Goal: Task Accomplishment & Management: Complete application form

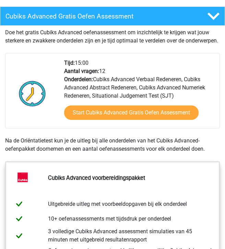
scroll to position [155, 0]
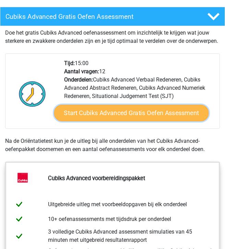
click at [118, 121] on link "Start Cubiks Advanced Gratis Oefen Assessment" at bounding box center [131, 113] width 155 height 16
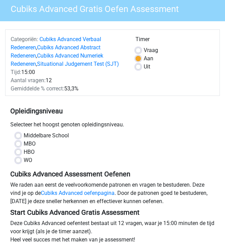
scroll to position [50, 0]
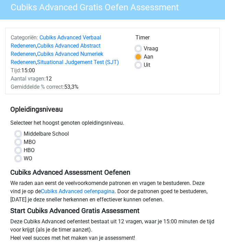
click at [24, 163] on label "WO" at bounding box center [28, 159] width 9 height 8
click at [15, 162] on input "WO" at bounding box center [17, 158] width 5 height 7
radio input "true"
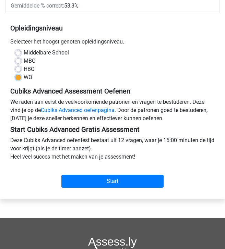
scroll to position [132, 0]
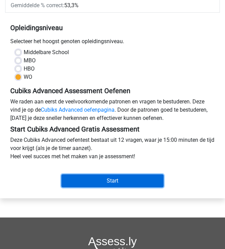
click at [73, 188] on input "Start" at bounding box center [112, 181] width 102 height 13
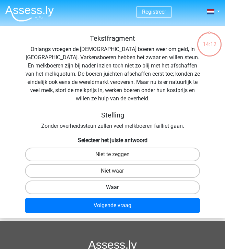
click at [130, 187] on label "Waar" at bounding box center [112, 188] width 175 height 14
click at [117, 188] on input "Waar" at bounding box center [114, 190] width 4 height 4
radio input "true"
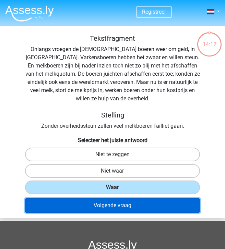
click at [127, 204] on button "Volgende vraag" at bounding box center [112, 206] width 175 height 14
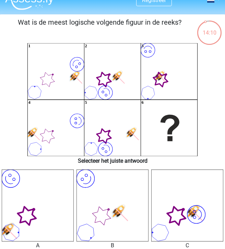
scroll to position [10, 0]
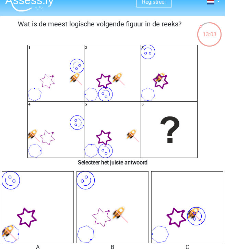
click at [172, 215] on icon "image/svg+xml" at bounding box center [187, 207] width 72 height 72
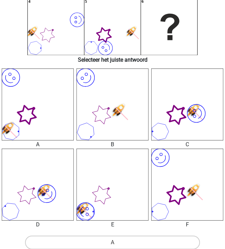
scroll to position [113, 0]
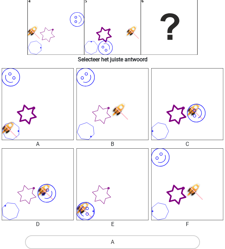
click at [181, 193] on icon at bounding box center [176, 194] width 25 height 25
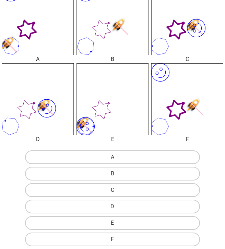
scroll to position [200, 0]
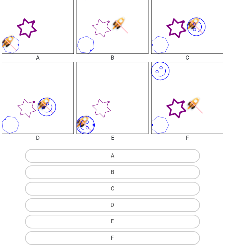
click at [164, 238] on label "F" at bounding box center [112, 238] width 175 height 14
click at [117, 238] on input "F" at bounding box center [114, 240] width 4 height 4
radio input "true"
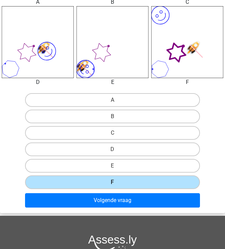
scroll to position [256, 0]
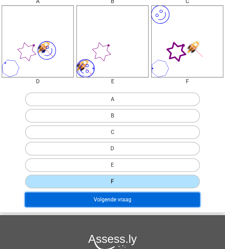
click at [155, 201] on button "Volgende vraag" at bounding box center [112, 200] width 175 height 14
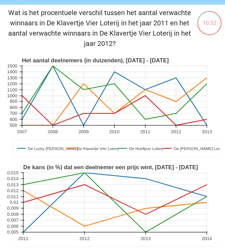
scroll to position [21, 0]
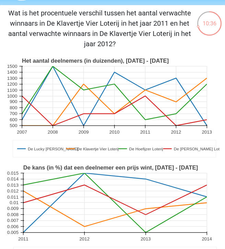
click at [14, 171] on text "0.015" at bounding box center [12, 173] width 11 height 5
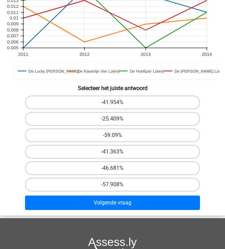
scroll to position [205, 0]
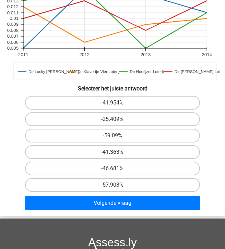
click at [118, 151] on label "-41.363%" at bounding box center [112, 152] width 175 height 14
click at [117, 152] on input "-41.363%" at bounding box center [114, 154] width 4 height 4
radio input "true"
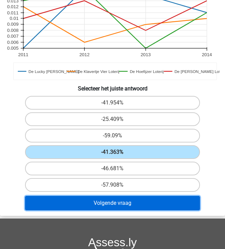
click at [116, 201] on button "Volgende vraag" at bounding box center [112, 203] width 175 height 14
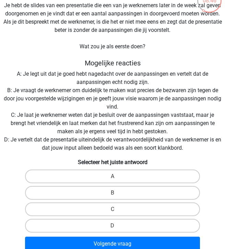
scroll to position [48, 0]
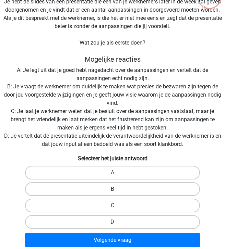
click at [107, 189] on label "B" at bounding box center [112, 189] width 175 height 14
click at [112, 189] on input "B" at bounding box center [114, 191] width 4 height 4
radio input "true"
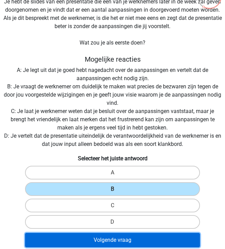
click at [105, 244] on button "Volgende vraag" at bounding box center [112, 240] width 175 height 14
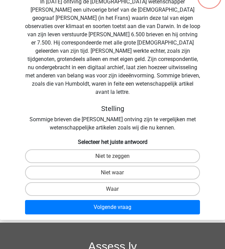
scroll to position [26, 0]
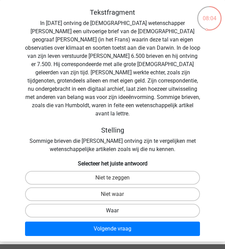
click at [115, 204] on label "Waar" at bounding box center [112, 211] width 175 height 14
click at [115, 211] on input "Waar" at bounding box center [114, 213] width 4 height 4
radio input "true"
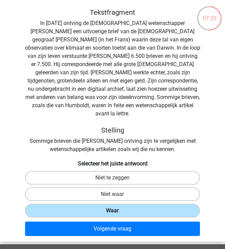
click at [111, 206] on label "Waar" at bounding box center [112, 211] width 175 height 14
click at [112, 211] on input "Waar" at bounding box center [114, 213] width 4 height 4
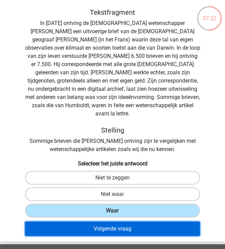
click at [121, 222] on button "Volgende vraag" at bounding box center [112, 229] width 175 height 14
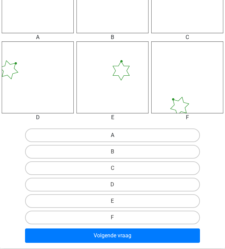
scroll to position [258, 0]
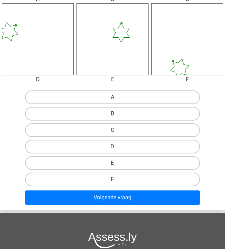
click at [92, 101] on label "A" at bounding box center [112, 98] width 175 height 14
click at [112, 101] on input "A" at bounding box center [114, 99] width 4 height 4
radio input "true"
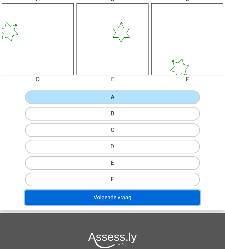
click at [104, 200] on button "Volgende vraag" at bounding box center [112, 198] width 175 height 14
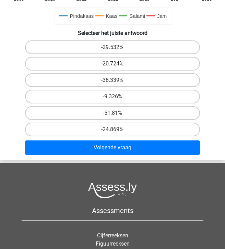
scroll to position [261, 0]
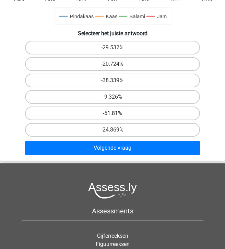
click at [121, 110] on label "-51.81%" at bounding box center [112, 114] width 175 height 14
click at [117, 114] on input "-51.81%" at bounding box center [114, 116] width 4 height 4
radio input "true"
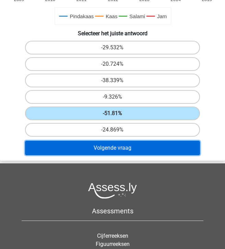
click at [119, 150] on button "Volgende vraag" at bounding box center [112, 148] width 175 height 14
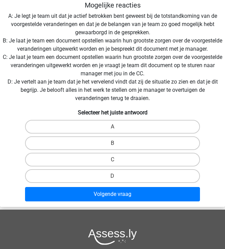
scroll to position [153, 0]
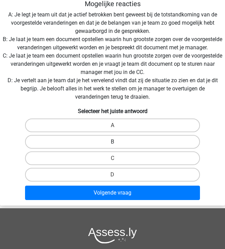
click at [148, 149] on label "B" at bounding box center [112, 142] width 175 height 14
click at [117, 146] on input "B" at bounding box center [114, 144] width 4 height 4
radio input "true"
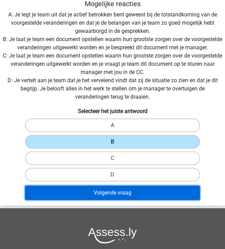
click at [145, 200] on button "Volgende vraag" at bounding box center [112, 193] width 175 height 14
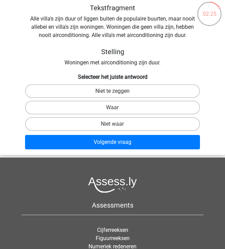
scroll to position [31, 0]
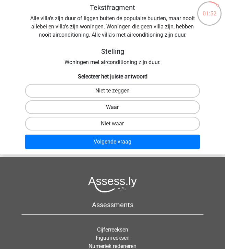
click at [143, 104] on label "Waar" at bounding box center [112, 107] width 175 height 14
click at [117, 107] on input "Waar" at bounding box center [114, 109] width 4 height 4
radio input "true"
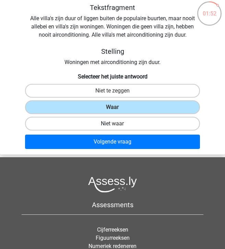
click at [139, 125] on label "Niet waar" at bounding box center [112, 124] width 175 height 14
click at [117, 125] on input "Niet waar" at bounding box center [114, 126] width 4 height 4
radio input "true"
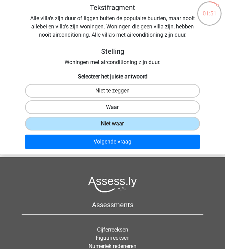
click at [140, 104] on label "Waar" at bounding box center [112, 107] width 175 height 14
click at [117, 107] on input "Waar" at bounding box center [114, 109] width 4 height 4
radio input "true"
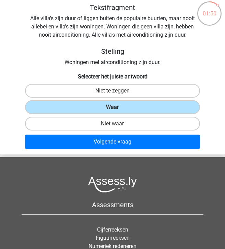
click at [137, 133] on div "Volgende vraag" at bounding box center [112, 142] width 219 height 20
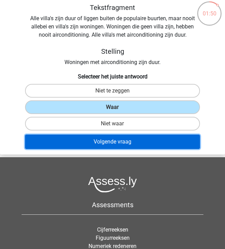
click at [136, 140] on button "Volgende vraag" at bounding box center [112, 142] width 175 height 14
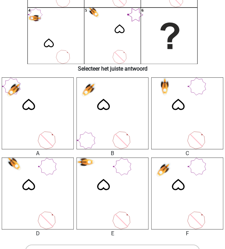
scroll to position [101, 0]
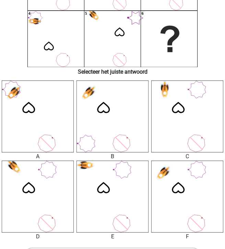
click at [109, 189] on icon at bounding box center [103, 188] width 12 height 11
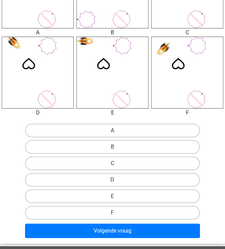
scroll to position [228, 0]
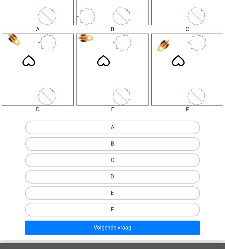
click at [109, 193] on label "E" at bounding box center [112, 194] width 175 height 14
click at [112, 193] on input "E" at bounding box center [114, 195] width 4 height 4
radio input "true"
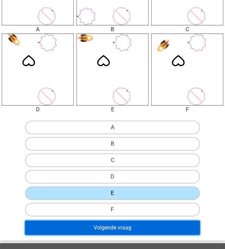
click at [110, 224] on button "Volgende vraag" at bounding box center [112, 228] width 175 height 14
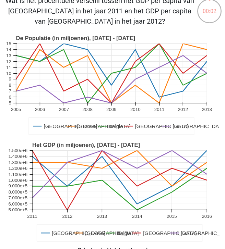
scroll to position [35, 0]
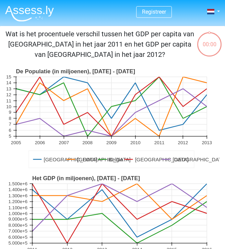
scroll to position [35, 0]
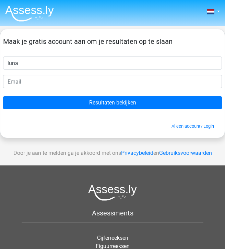
type input "luna"
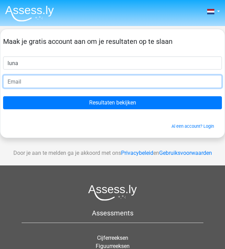
click at [27, 84] on input "email" at bounding box center [112, 81] width 219 height 13
type input "[EMAIL_ADDRESS][DOMAIN_NAME]"
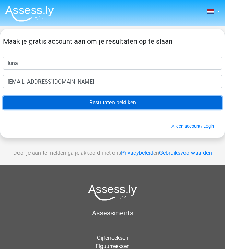
click at [44, 103] on input "Resultaten bekijken" at bounding box center [112, 102] width 219 height 13
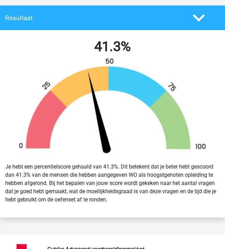
scroll to position [159, 0]
